Goal: Ask a question

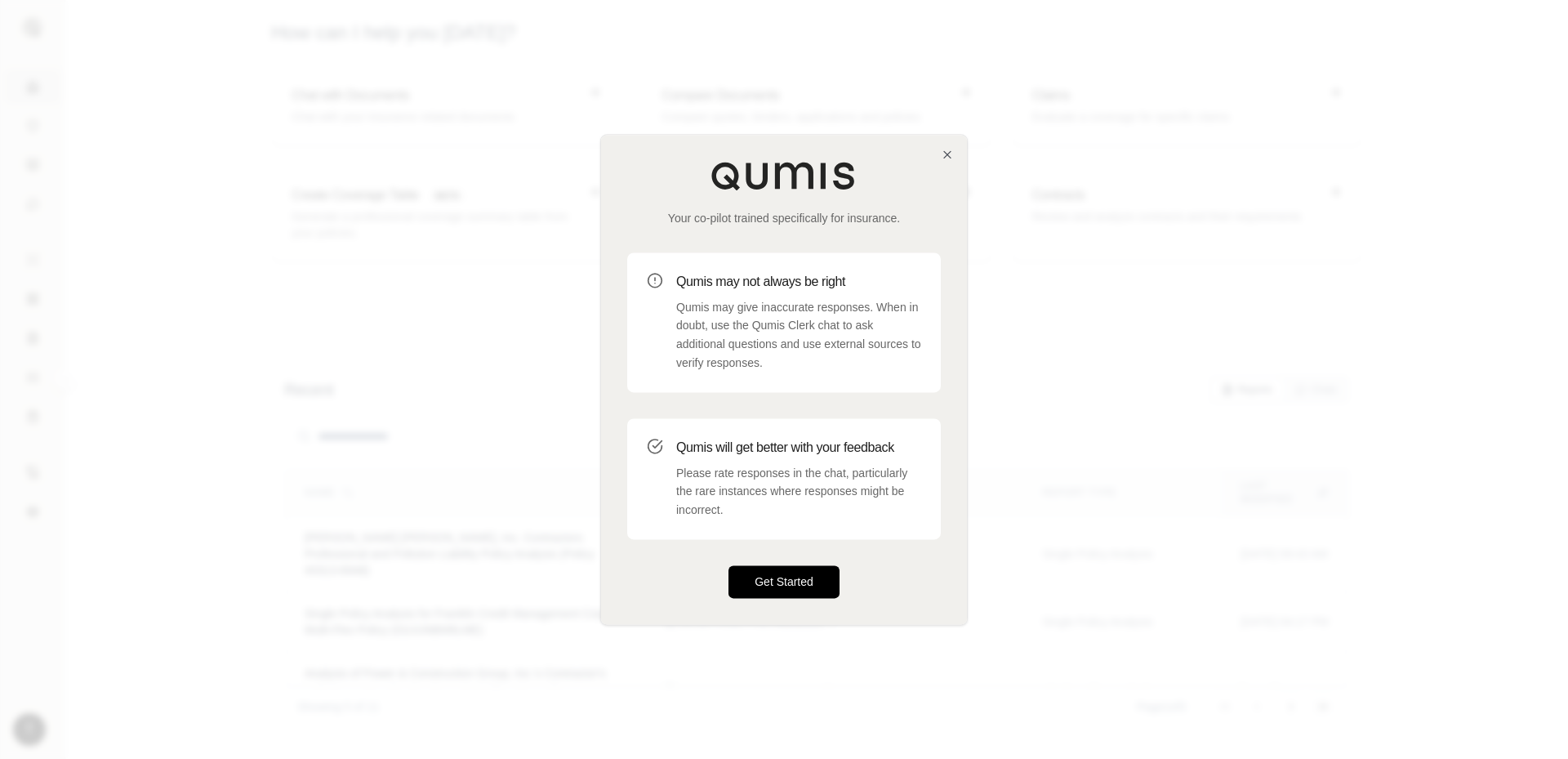
click at [791, 574] on button "Get Started" at bounding box center [784, 581] width 111 height 32
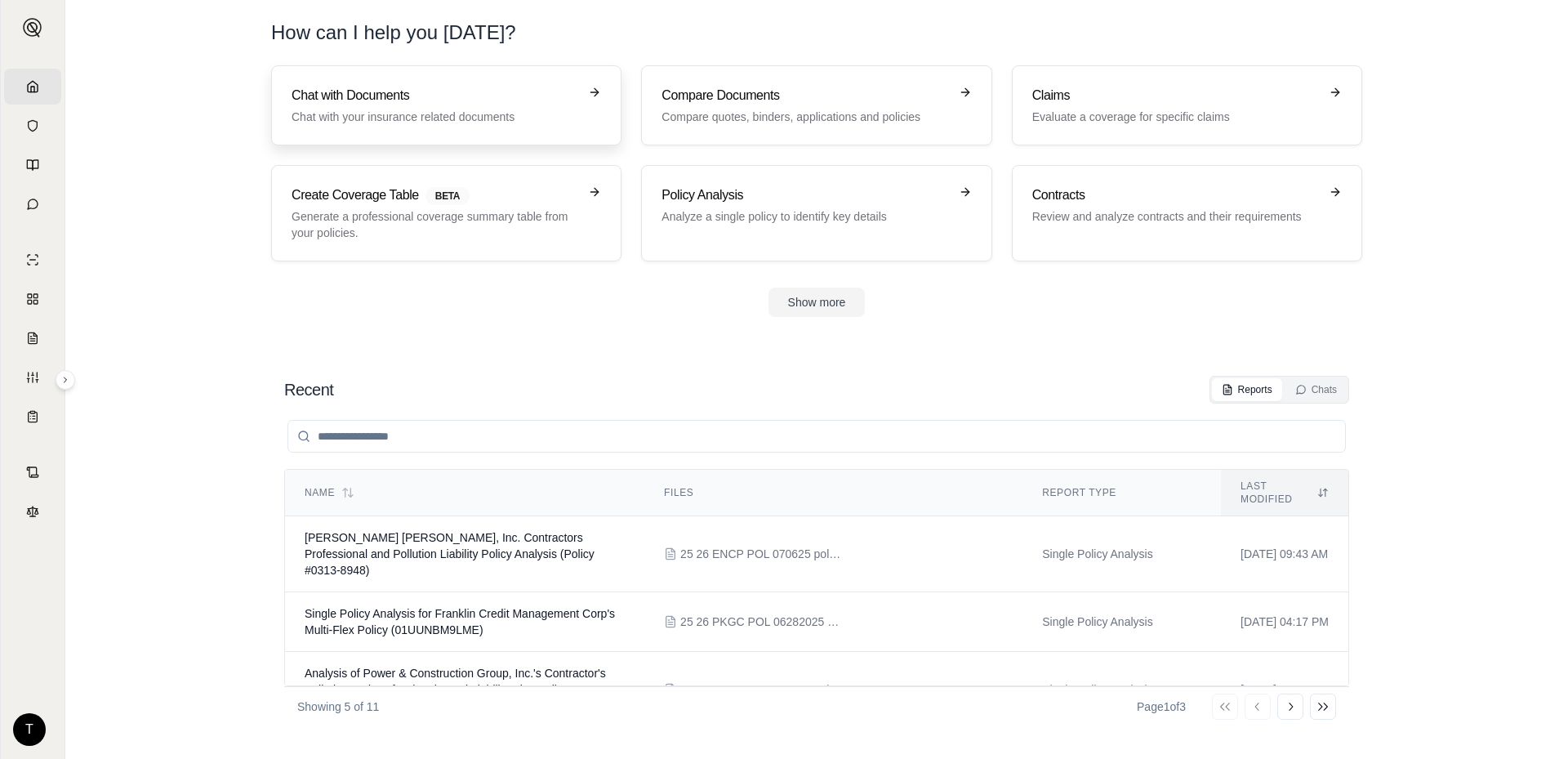
click at [426, 83] on link "Chat with Documents Chat with your insurance related documents" at bounding box center [445, 105] width 350 height 80
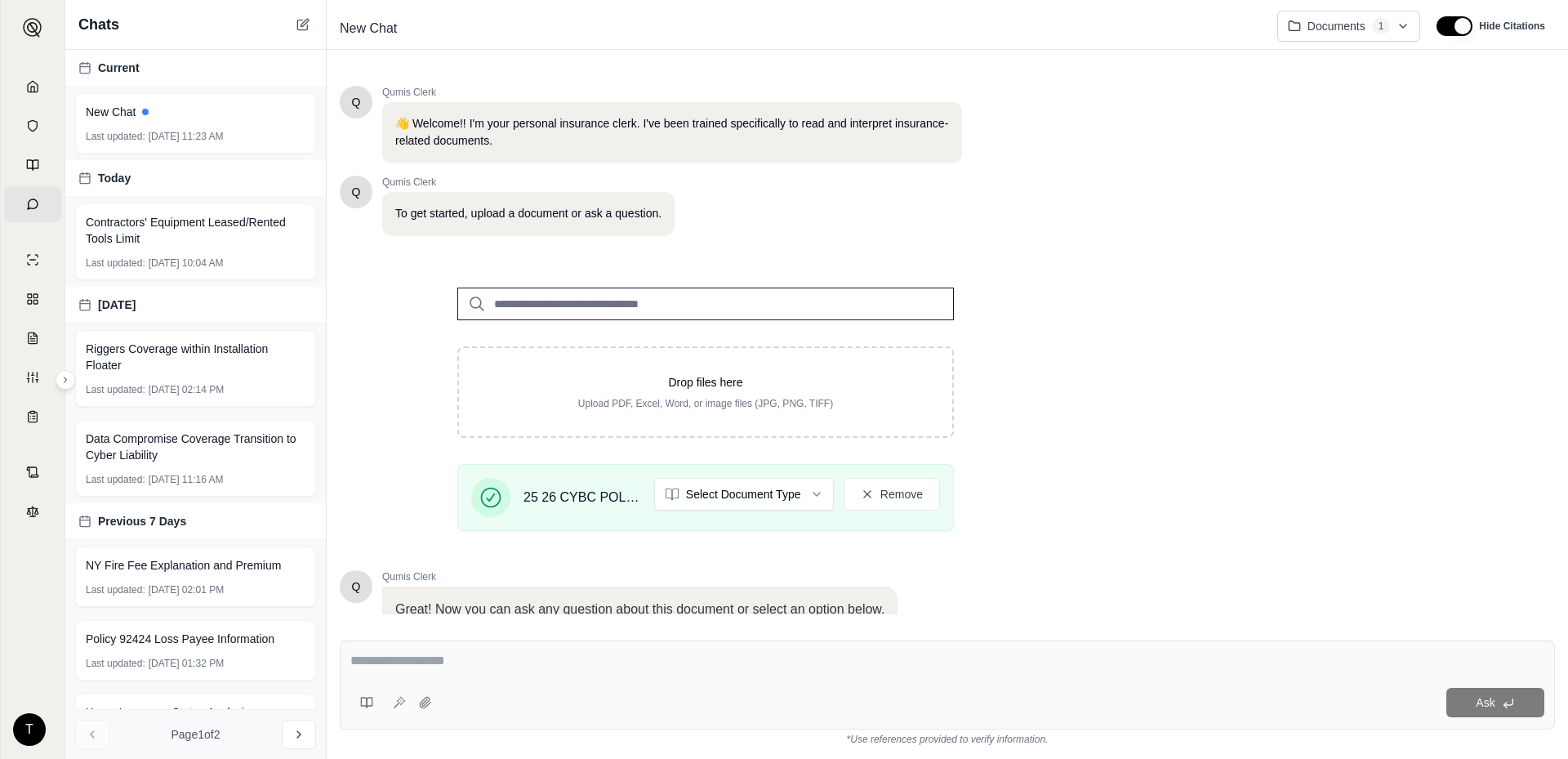
scroll to position [126, 0]
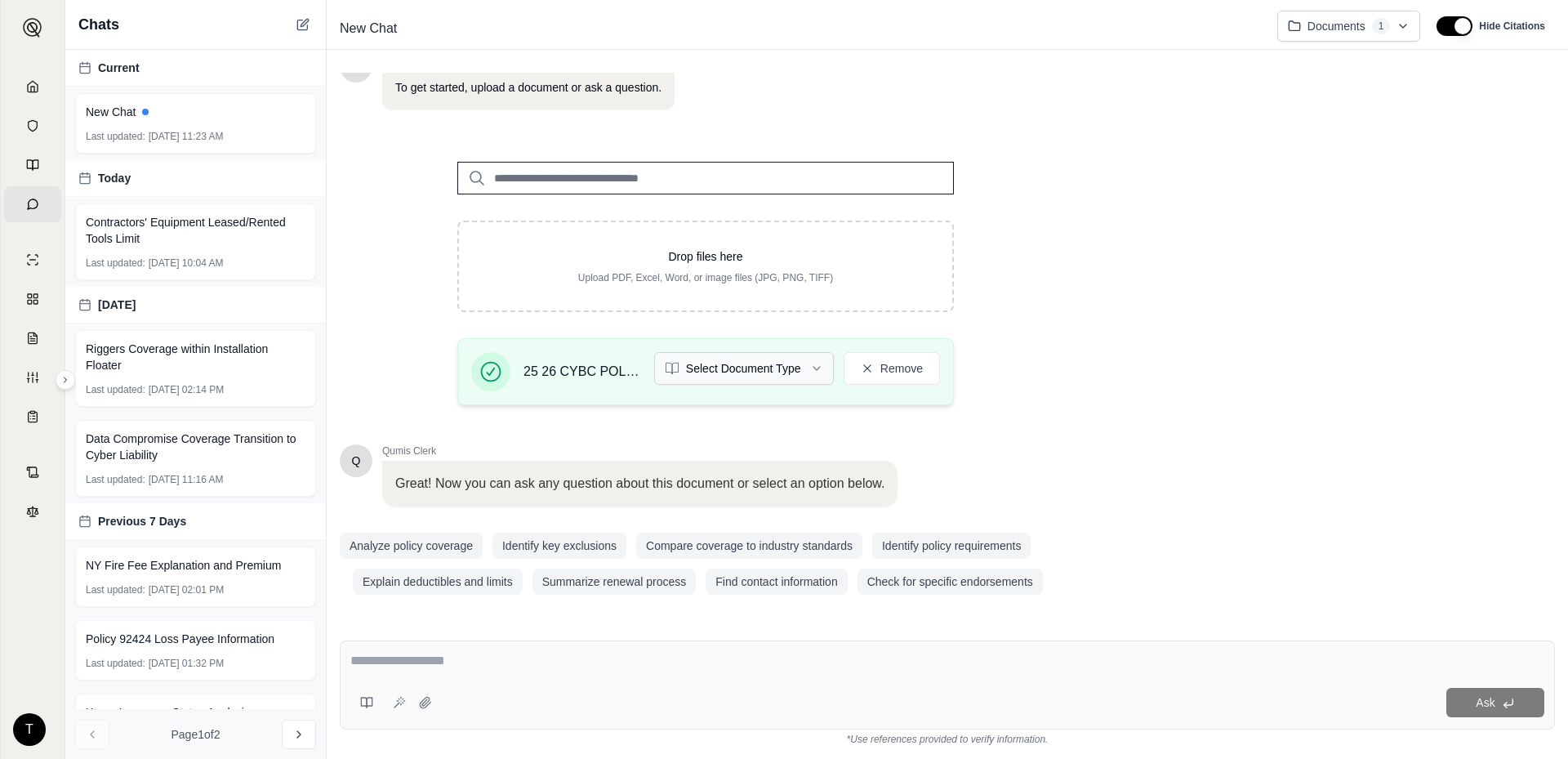
click at [738, 362] on html "Home Vault Prompts Chats Single Policy Comparisons Claims Custom Report Coverag…" at bounding box center [784, 379] width 1568 height 759
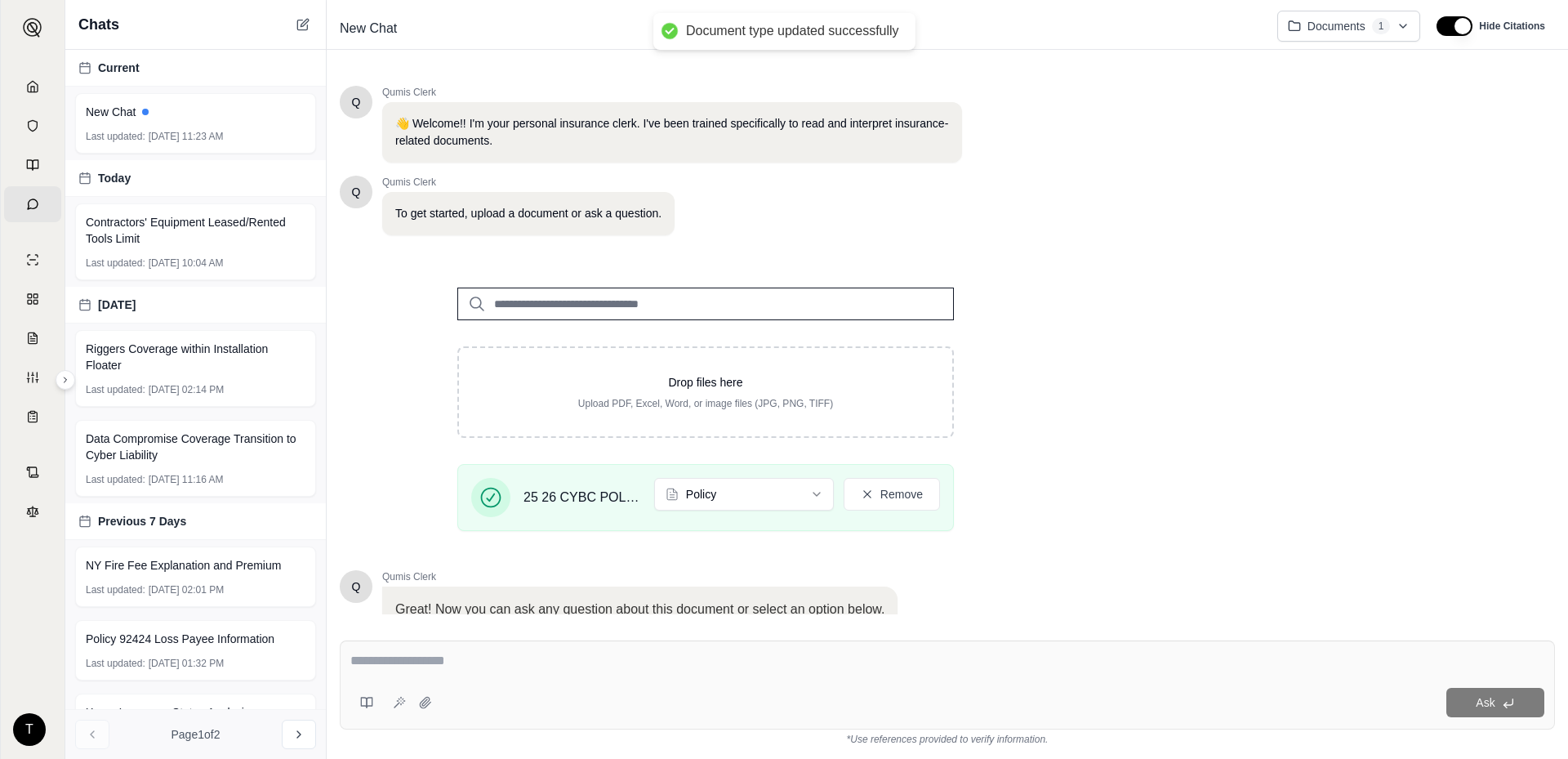
scroll to position [0, 0]
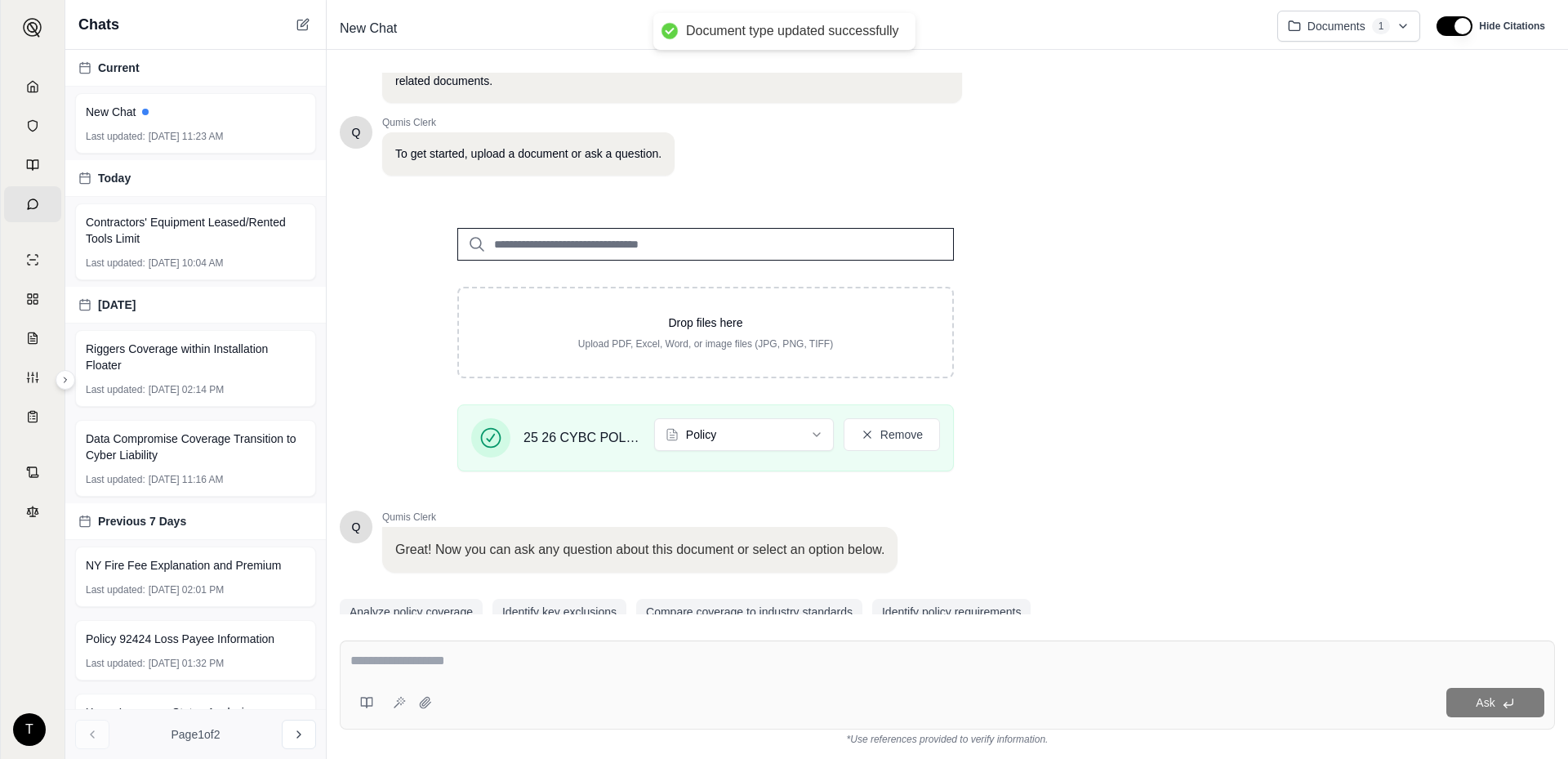
click at [411, 657] on textarea at bounding box center [947, 660] width 1194 height 19
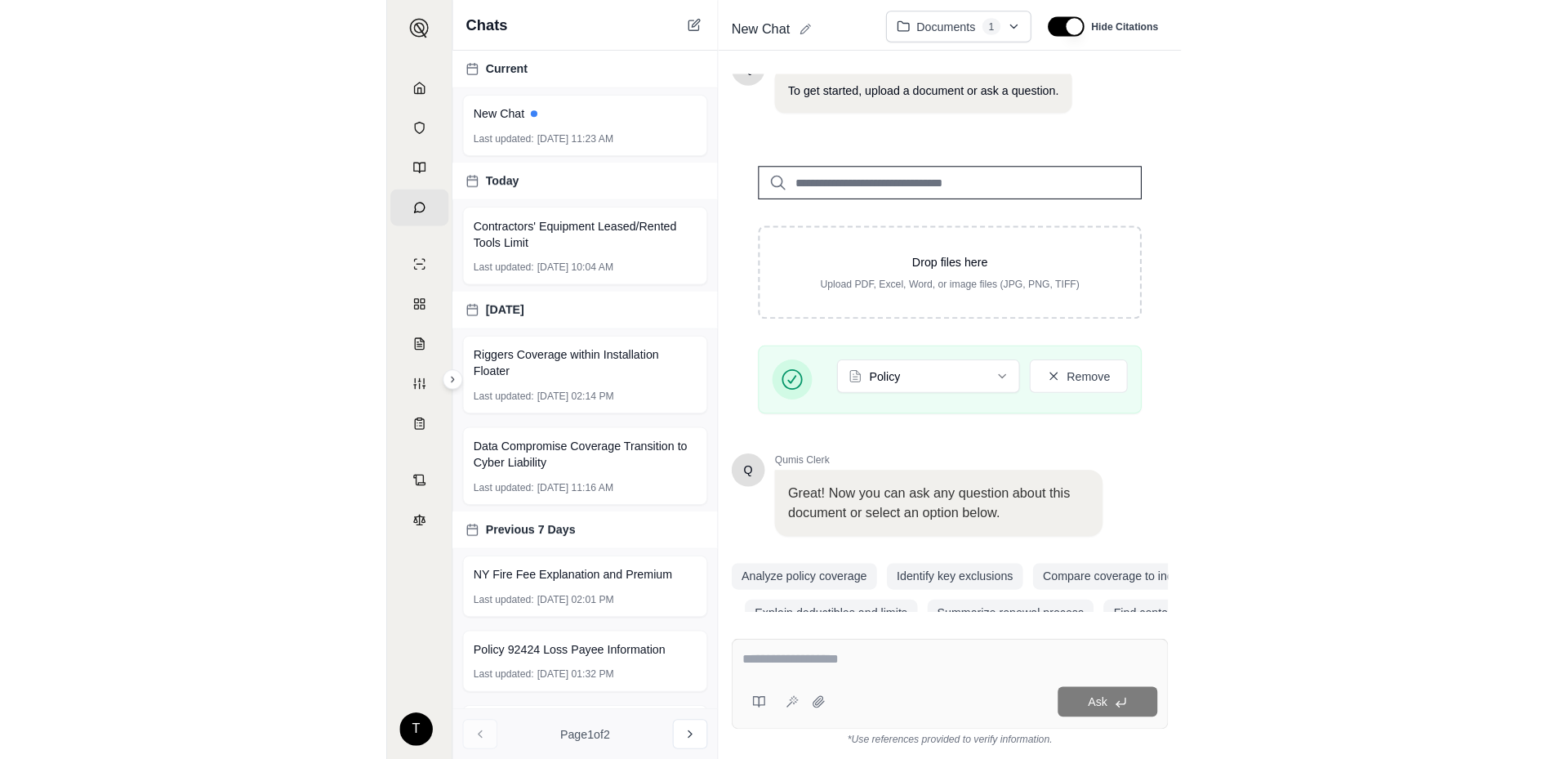
scroll to position [124, 0]
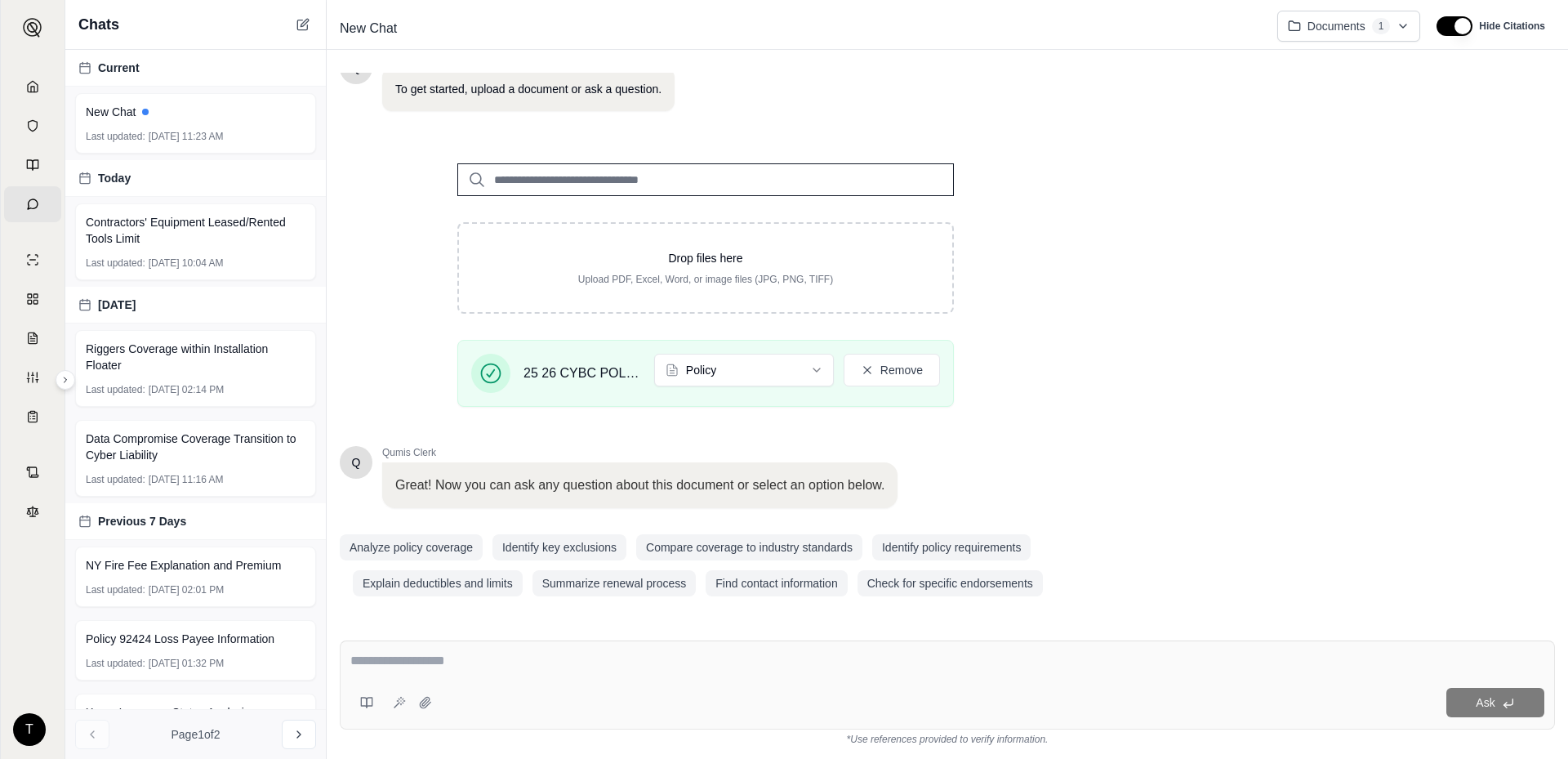
click at [378, 662] on textarea at bounding box center [947, 660] width 1194 height 19
click at [369, 654] on textarea at bounding box center [947, 660] width 1194 height 19
click at [379, 659] on textarea at bounding box center [947, 660] width 1194 height 19
click at [402, 671] on div at bounding box center [947, 663] width 1194 height 25
click at [397, 667] on textarea at bounding box center [947, 660] width 1194 height 19
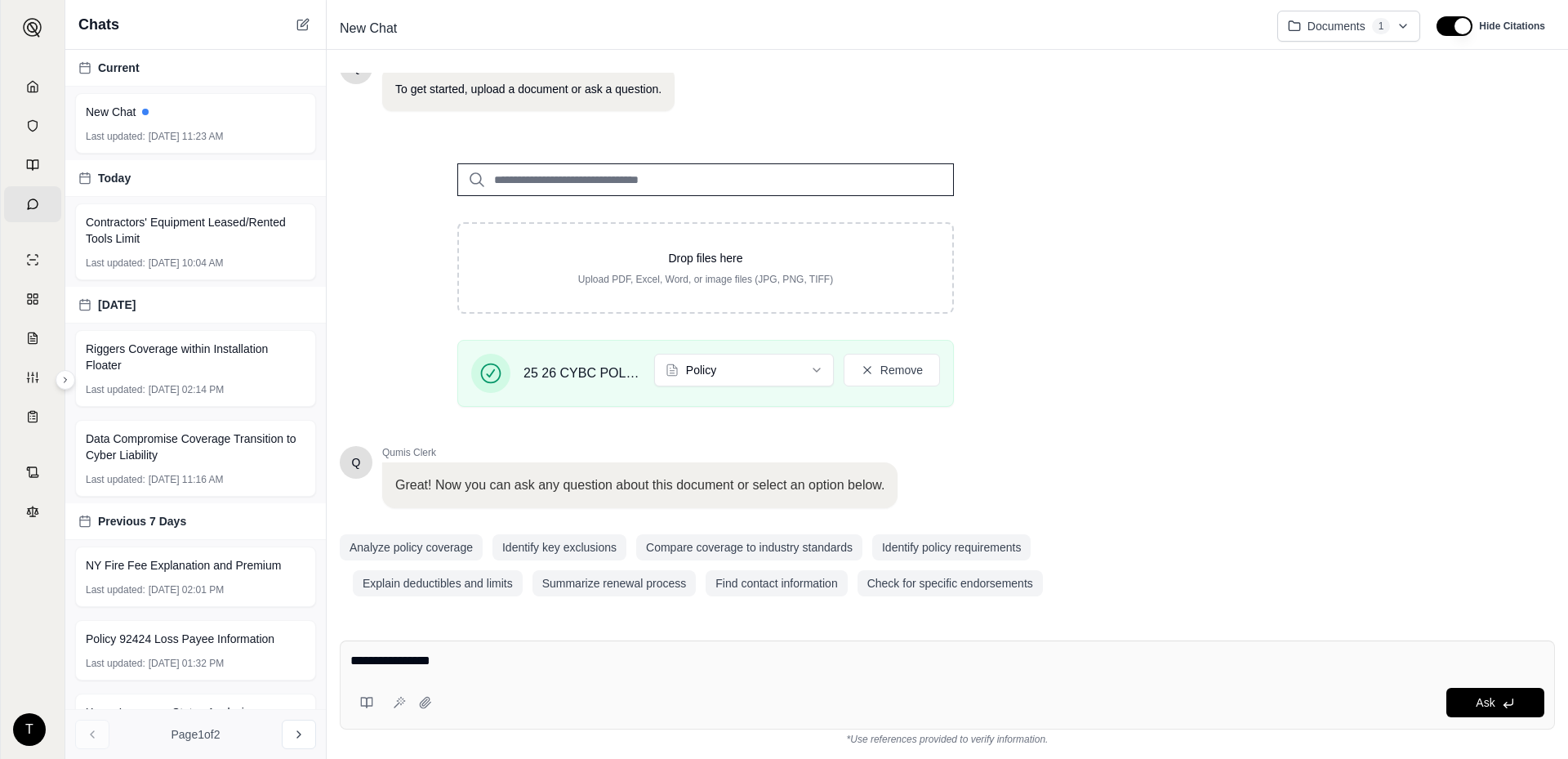
type textarea "**********"
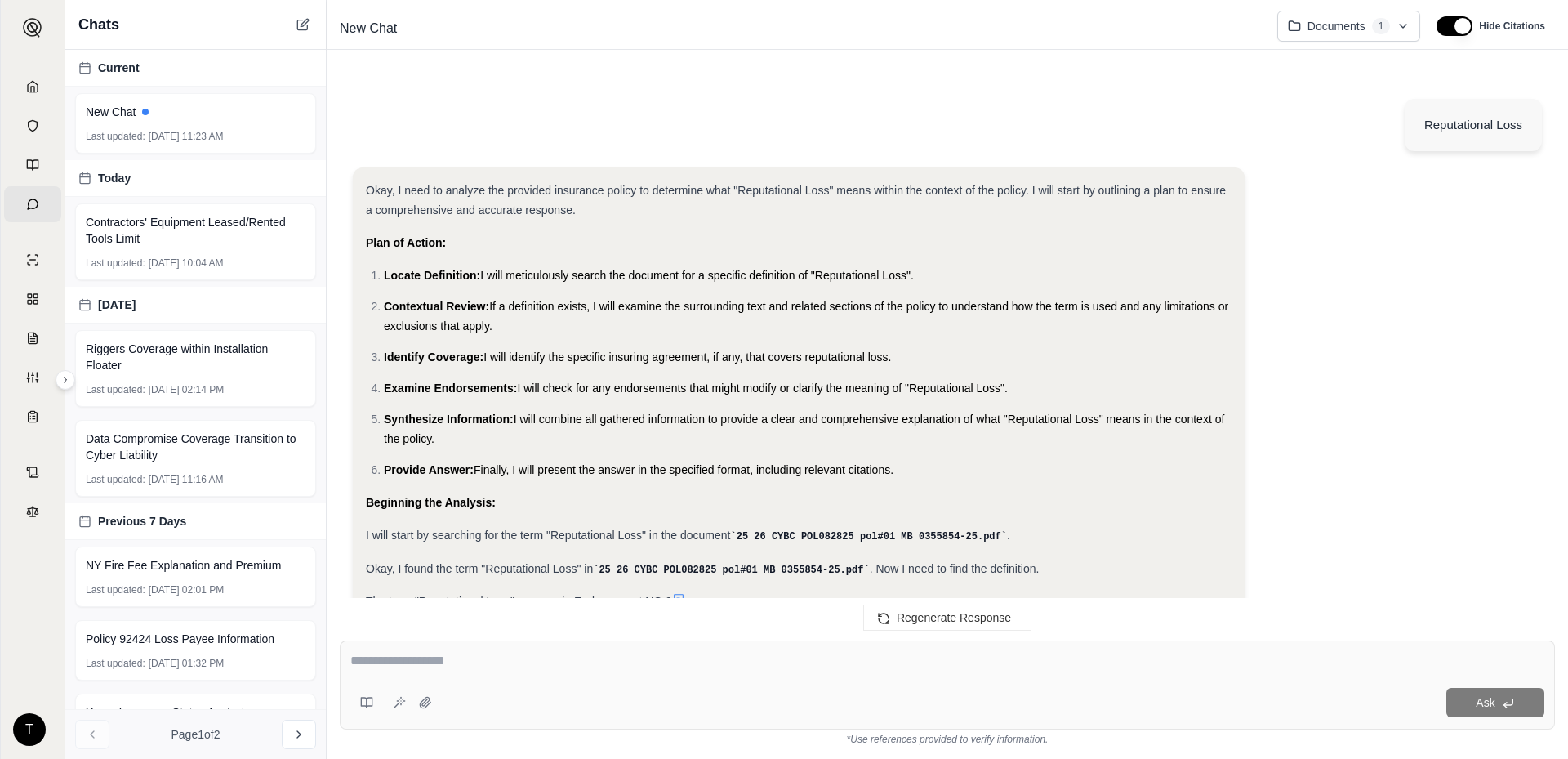
scroll to position [1149, 0]
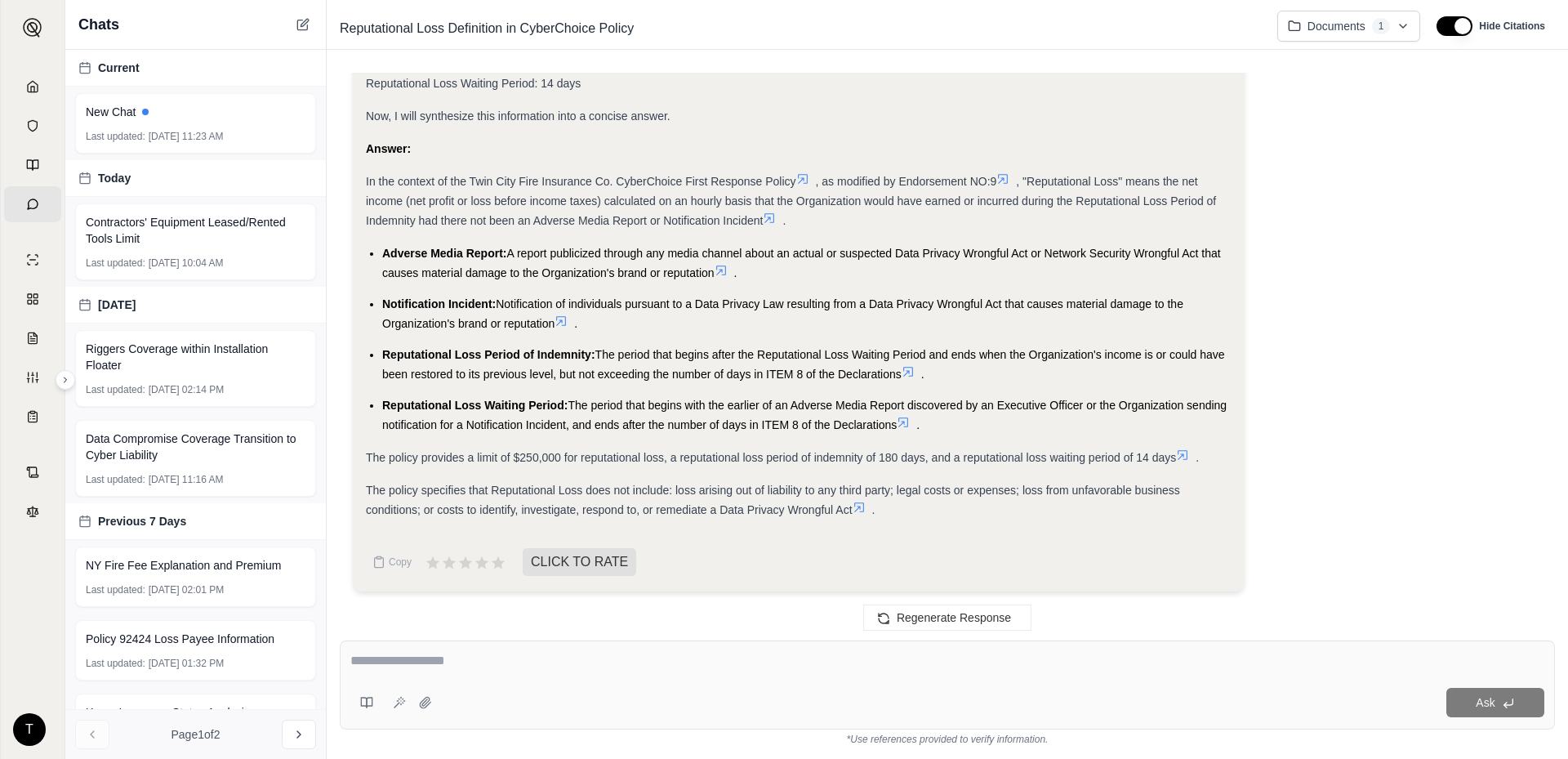
click at [379, 652] on textarea at bounding box center [947, 660] width 1194 height 19
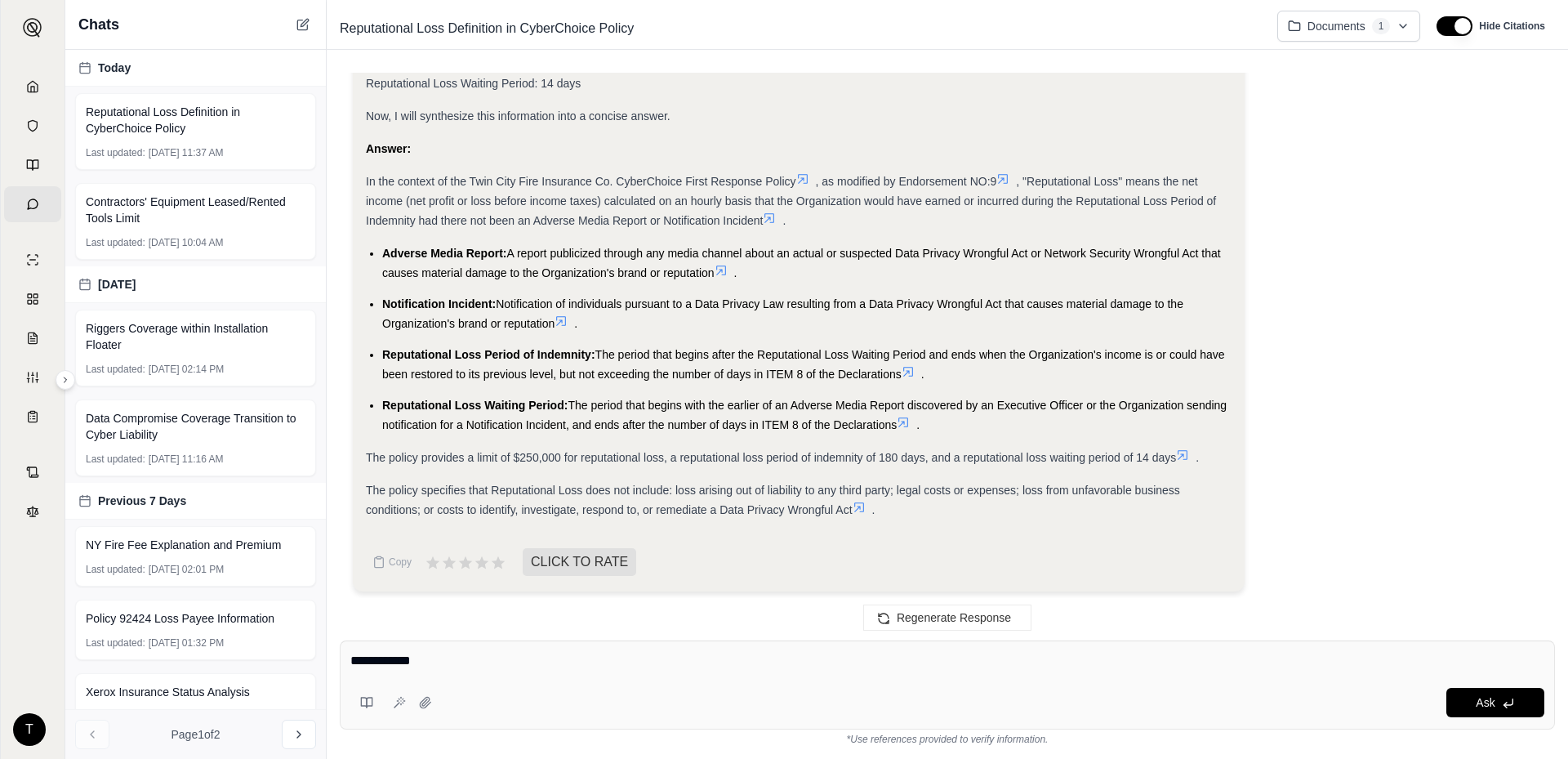
type textarea "**********"
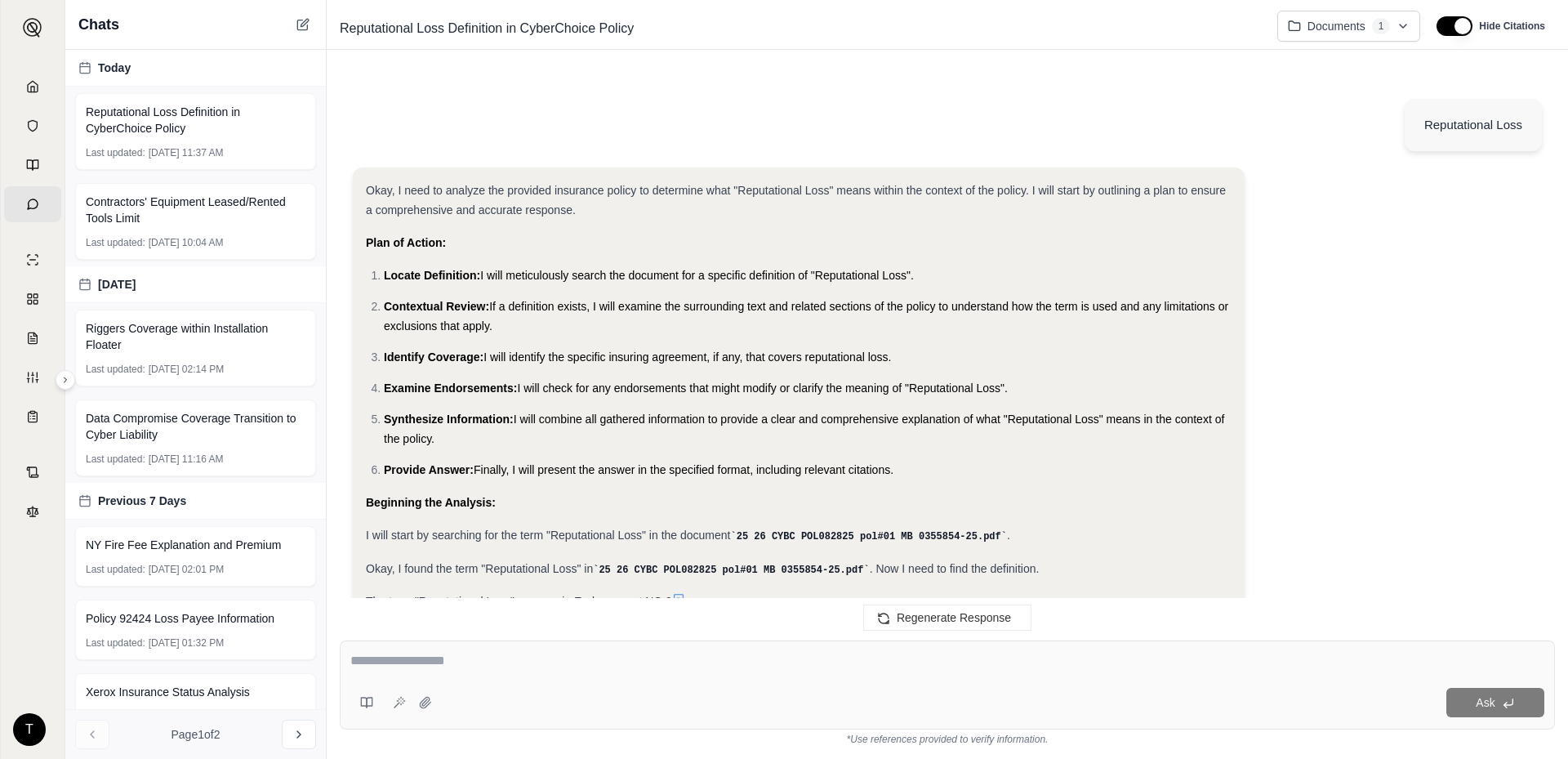
scroll to position [3048, 0]
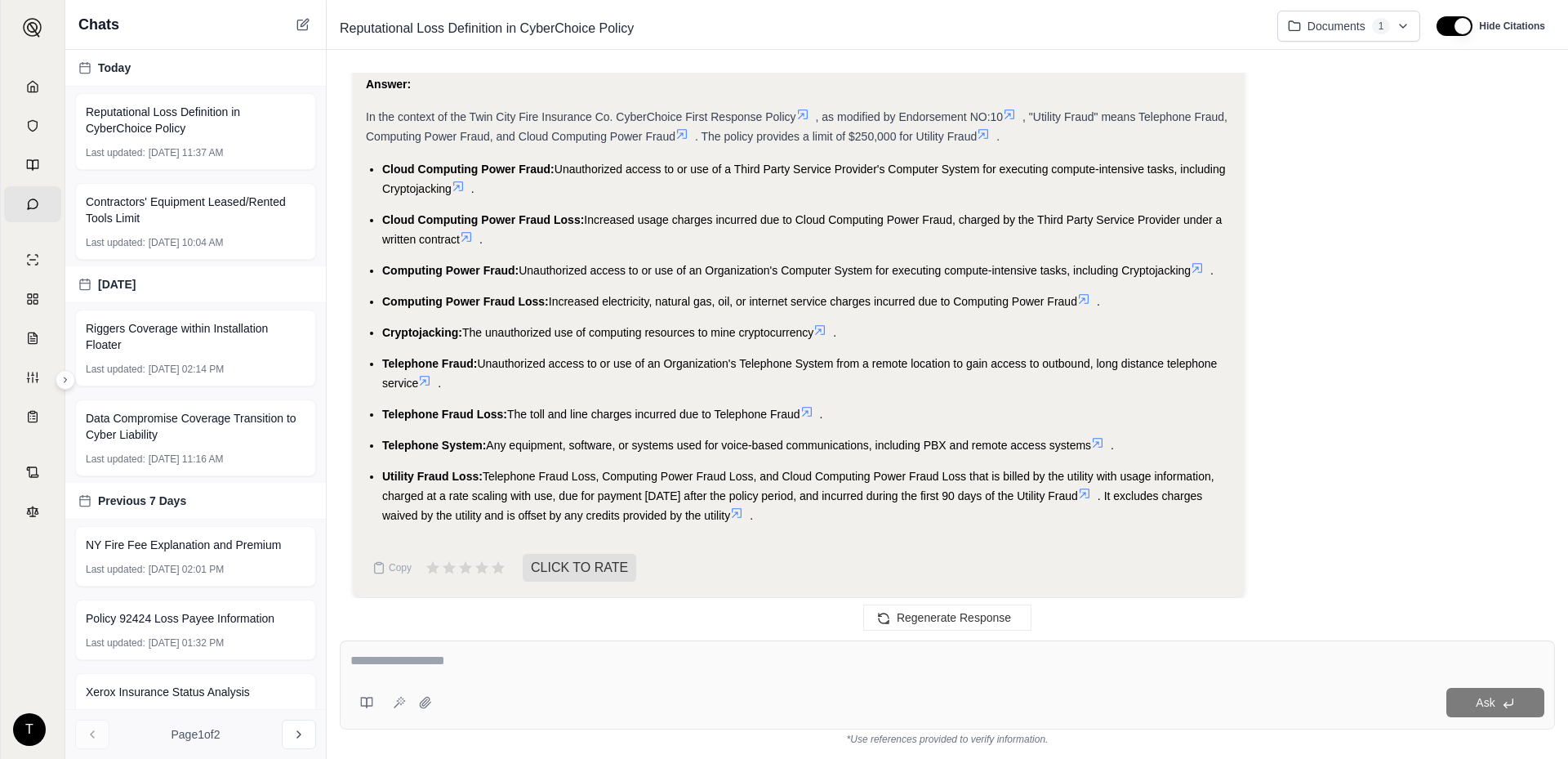
click at [382, 663] on textarea at bounding box center [947, 660] width 1194 height 19
